Goal: Find specific page/section: Find specific page/section

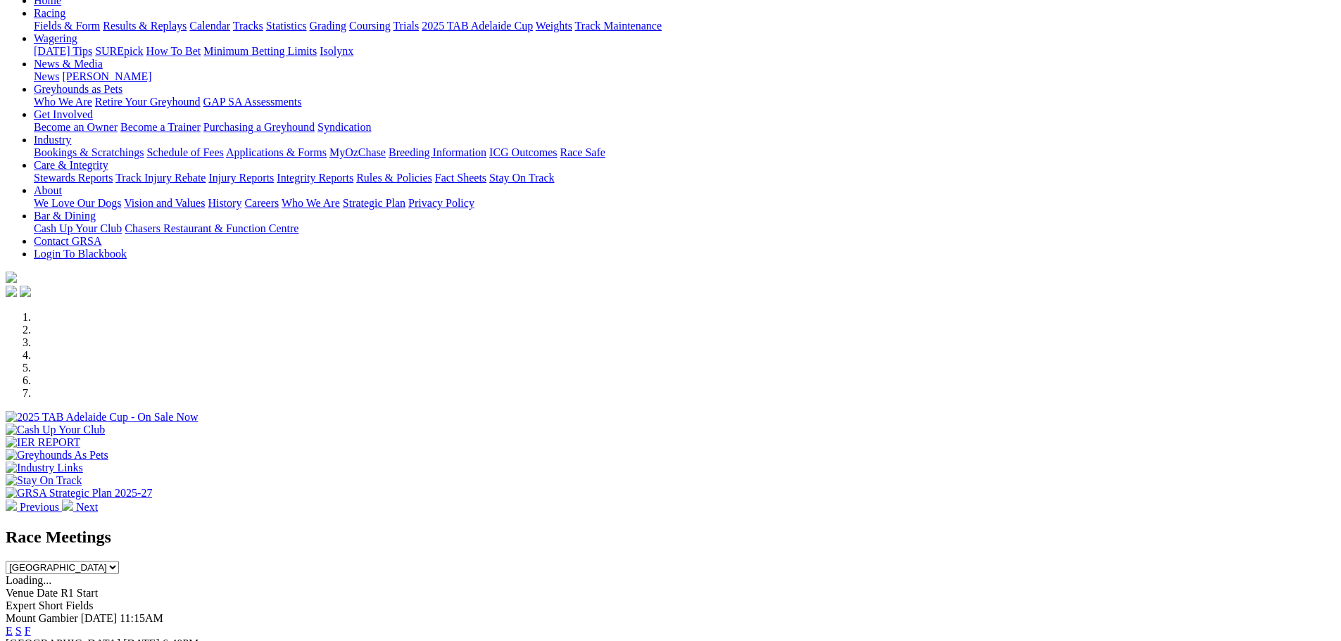
scroll to position [282, 0]
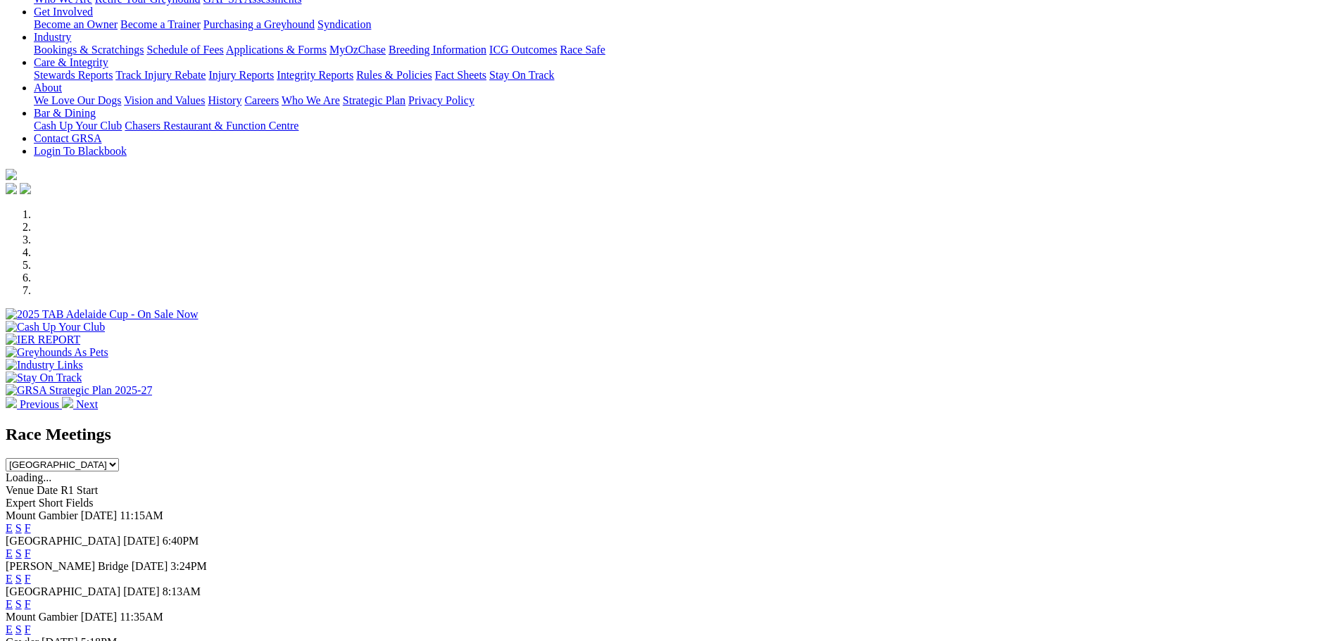
click at [31, 548] on link "F" at bounding box center [28, 554] width 6 height 12
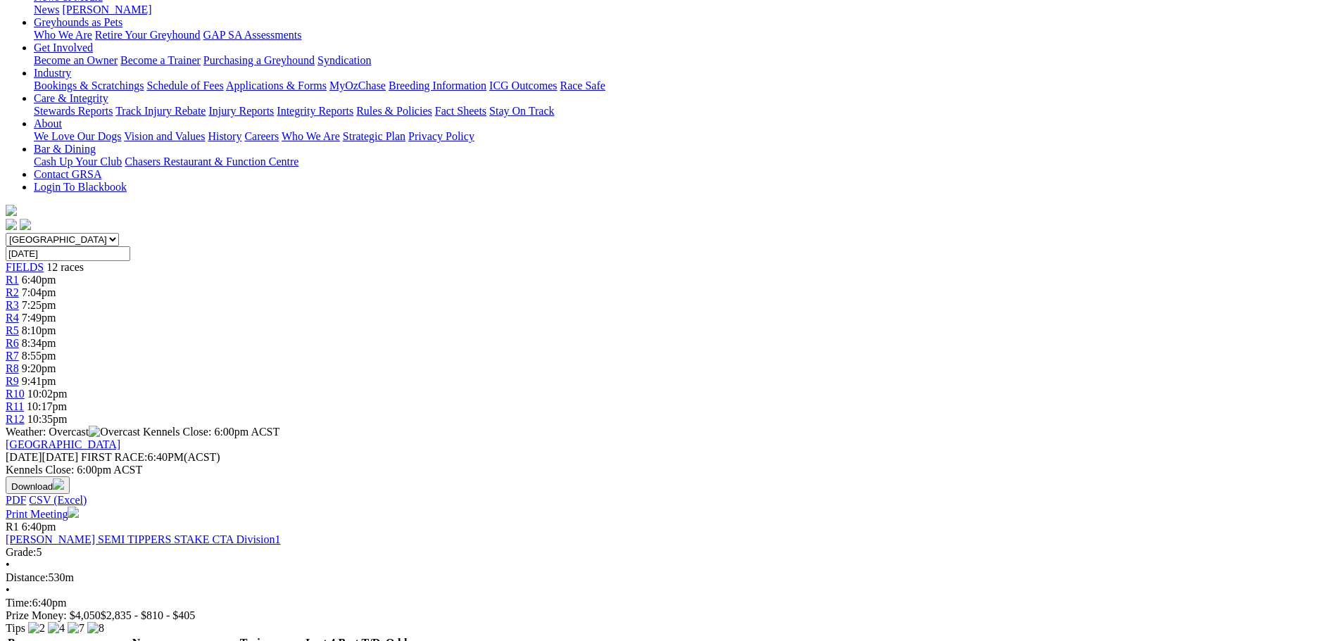
scroll to position [563, 0]
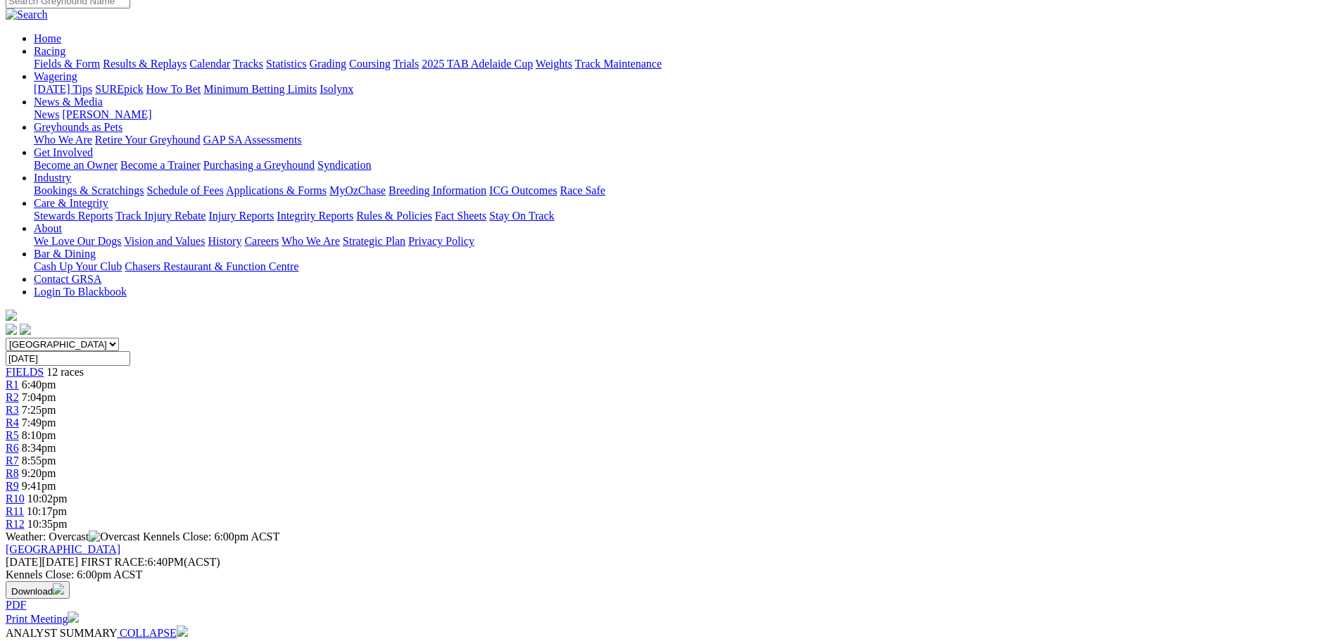
scroll to position [70, 0]
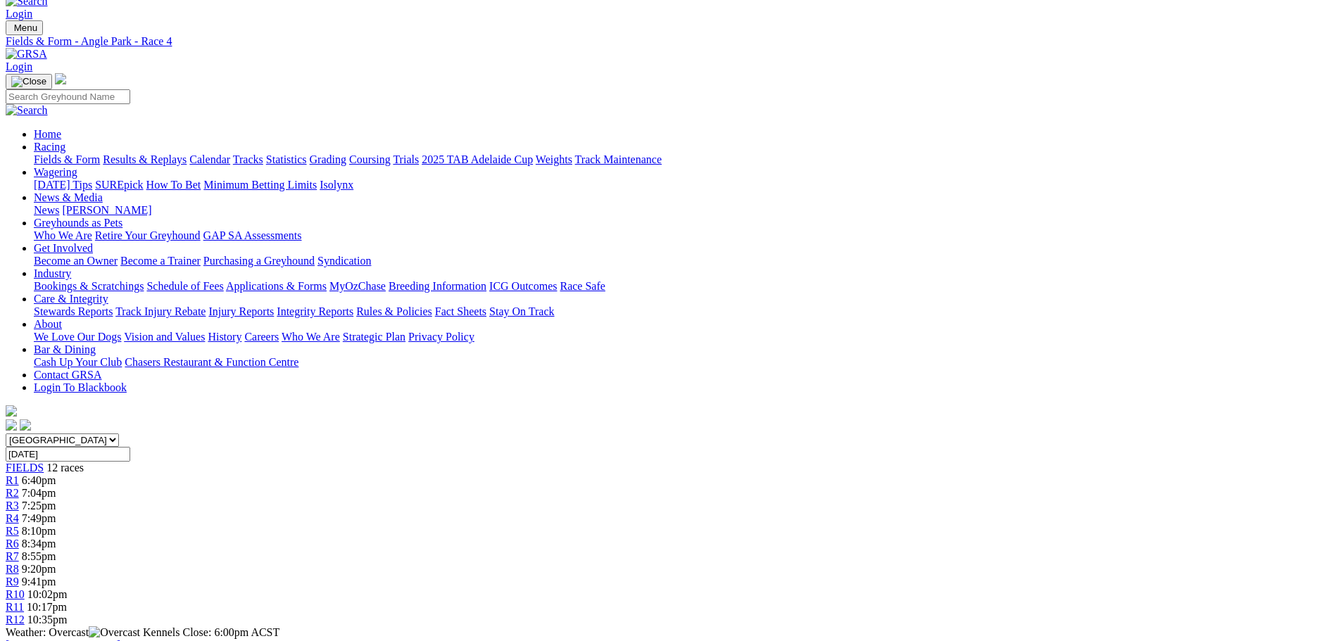
click at [19, 525] on link "R5" at bounding box center [12, 531] width 13 height 12
